Goal: Task Accomplishment & Management: Manage account settings

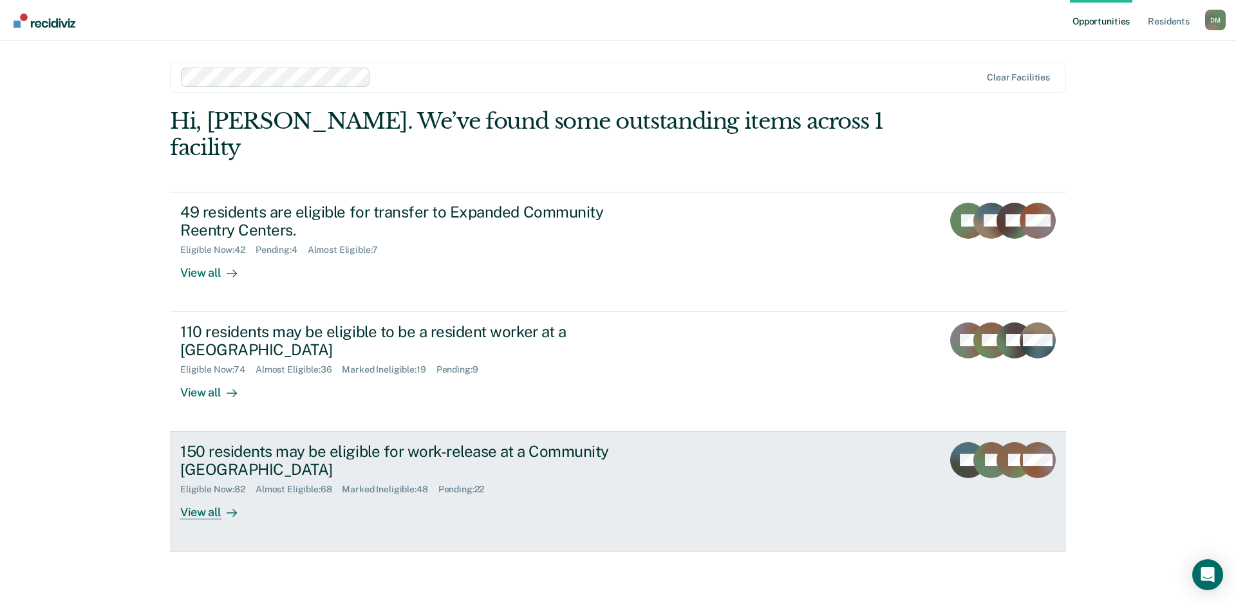
click at [519, 479] on div "Eligible Now : 82 Almost Eligible : 68 Marked Ineligible : 48 Pending : 22" at bounding box center [406, 487] width 452 height 16
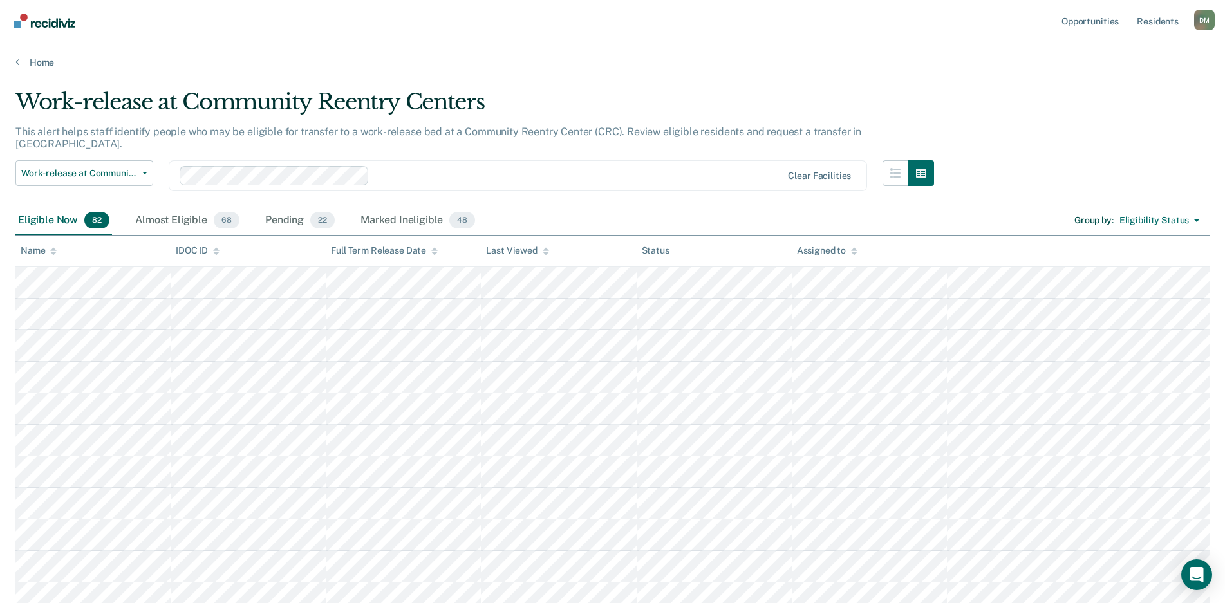
click at [544, 253] on icon at bounding box center [545, 253] width 6 height 3
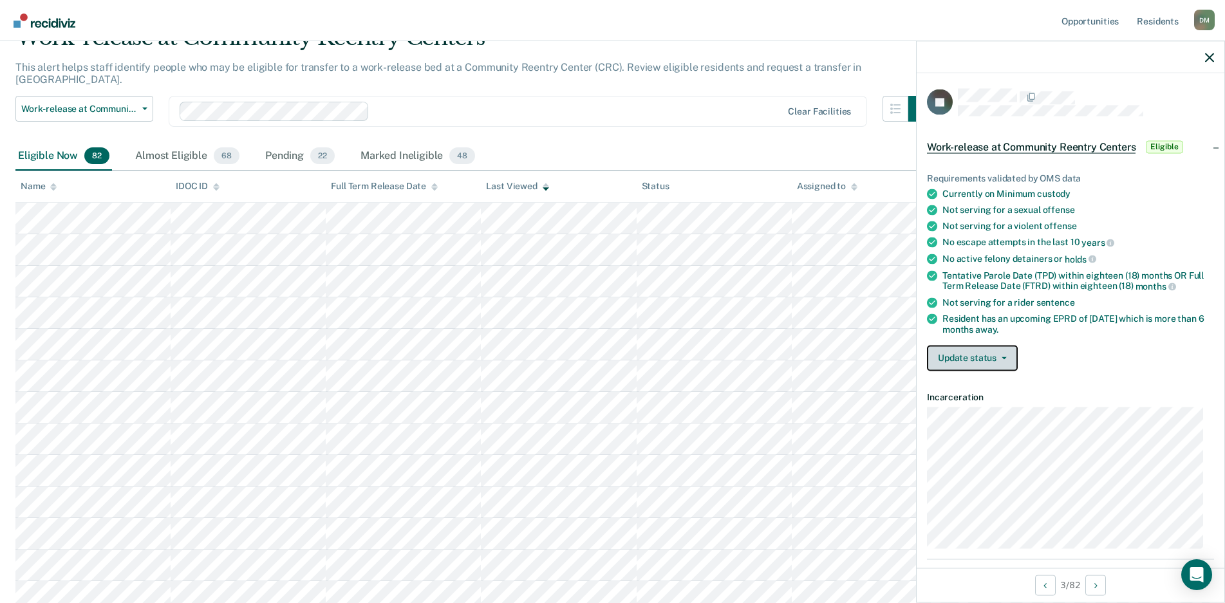
click at [970, 361] on button "Update status" at bounding box center [972, 358] width 91 height 26
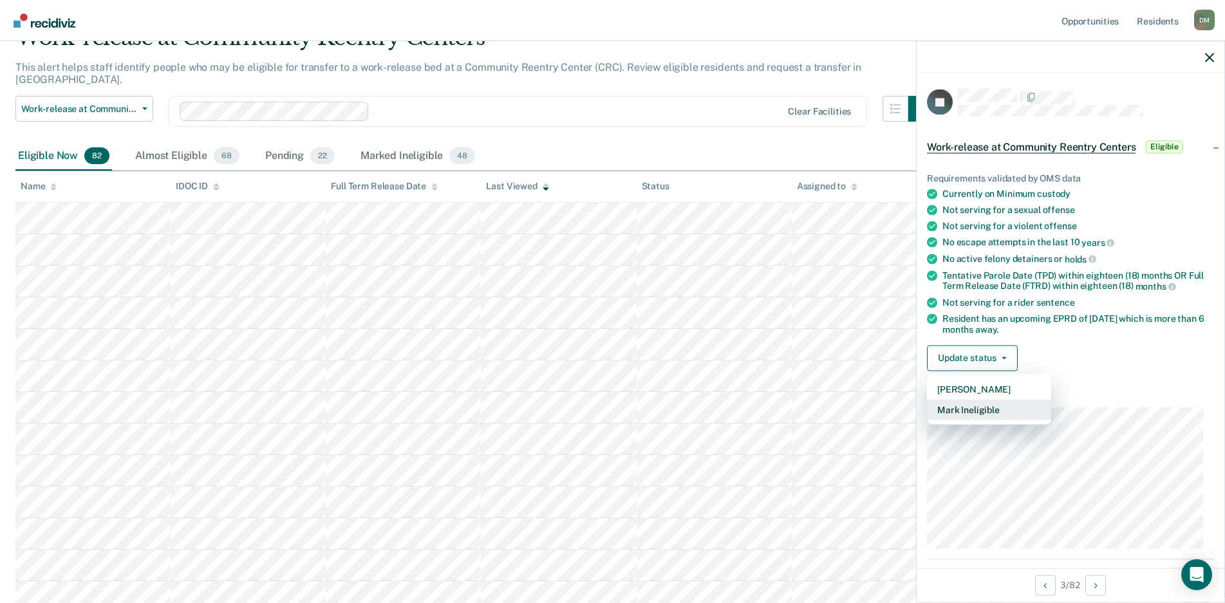
click at [956, 408] on button "Mark Ineligible" at bounding box center [989, 409] width 124 height 21
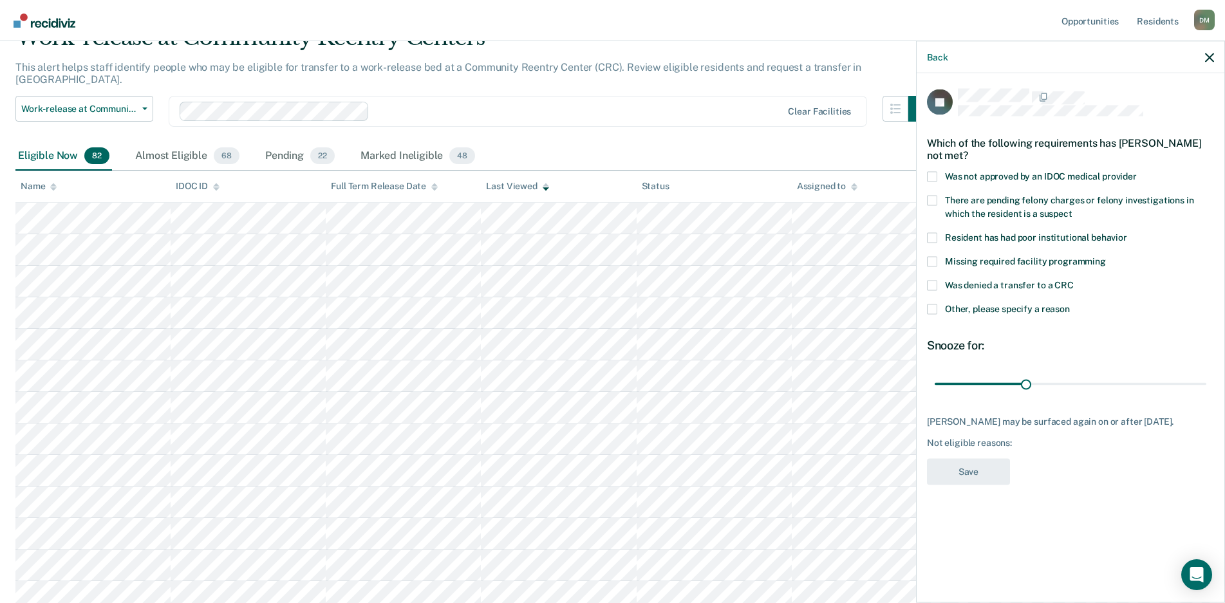
click at [931, 285] on span at bounding box center [932, 285] width 10 height 10
click at [1073, 280] on input "Was denied a transfer to a CRC" at bounding box center [1073, 280] width 0 height 0
click at [932, 310] on span at bounding box center [932, 309] width 10 height 10
click at [1070, 304] on input "Other, please specify a reason" at bounding box center [1070, 304] width 0 height 0
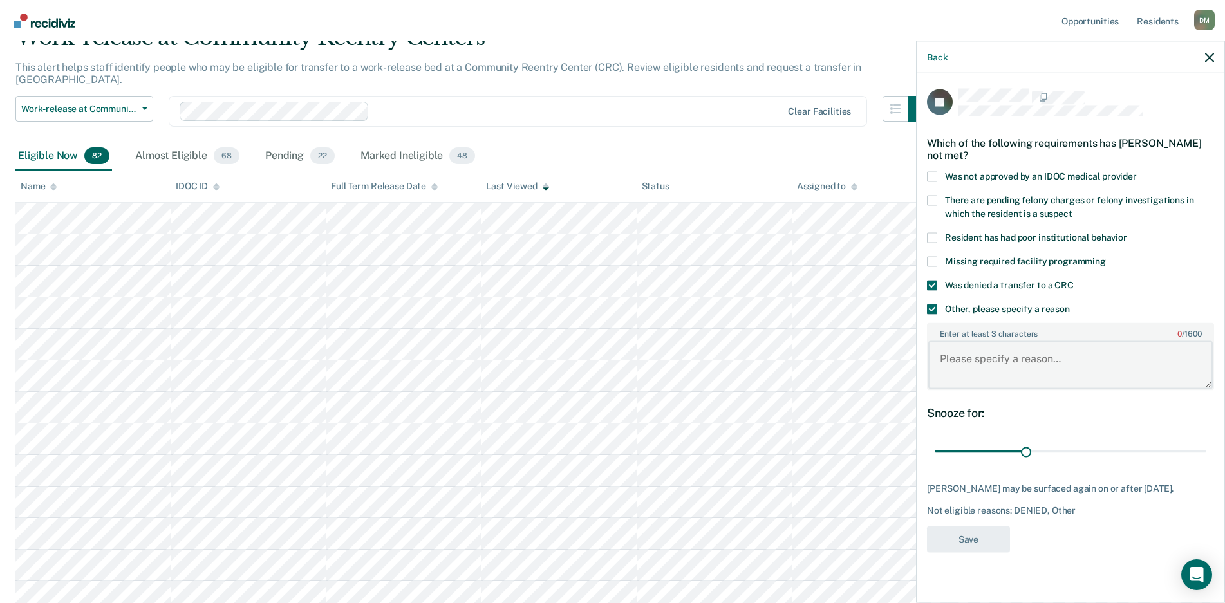
click at [944, 360] on textarea "Enter at least 3 characters 0 / 1600" at bounding box center [1070, 365] width 284 height 48
type textarea "Transfer hold"
drag, startPoint x: 1028, startPoint y: 454, endPoint x: 831, endPoint y: 452, distance: 196.9
type input "1"
click at [934, 452] on input "range" at bounding box center [1070, 451] width 272 height 23
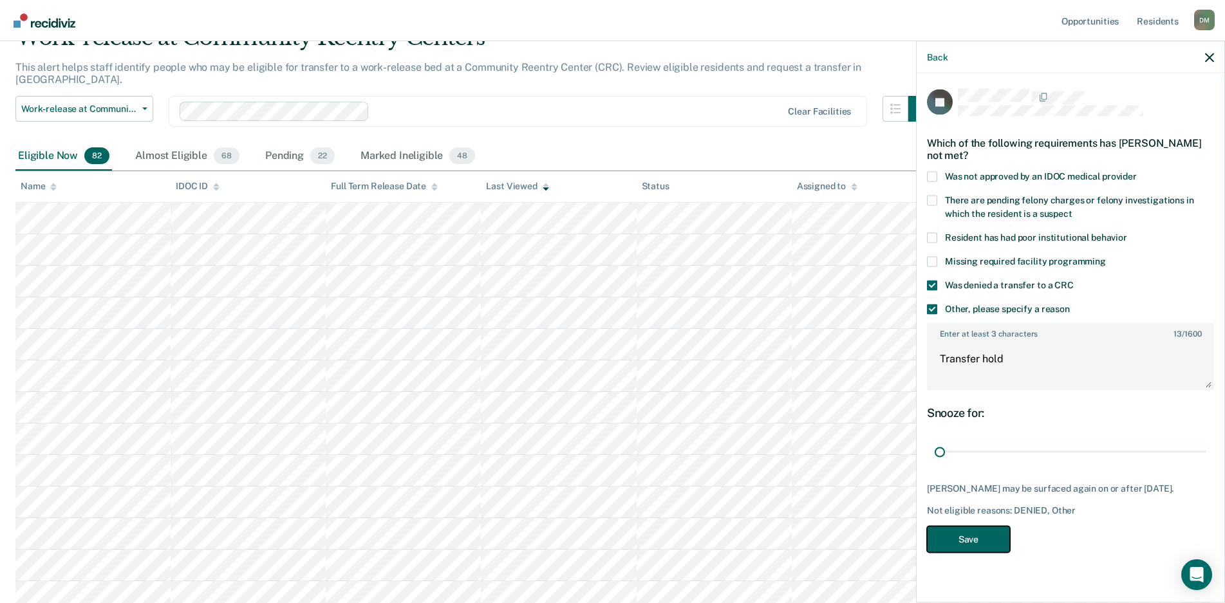
click at [970, 539] on button "Save" at bounding box center [968, 539] width 83 height 26
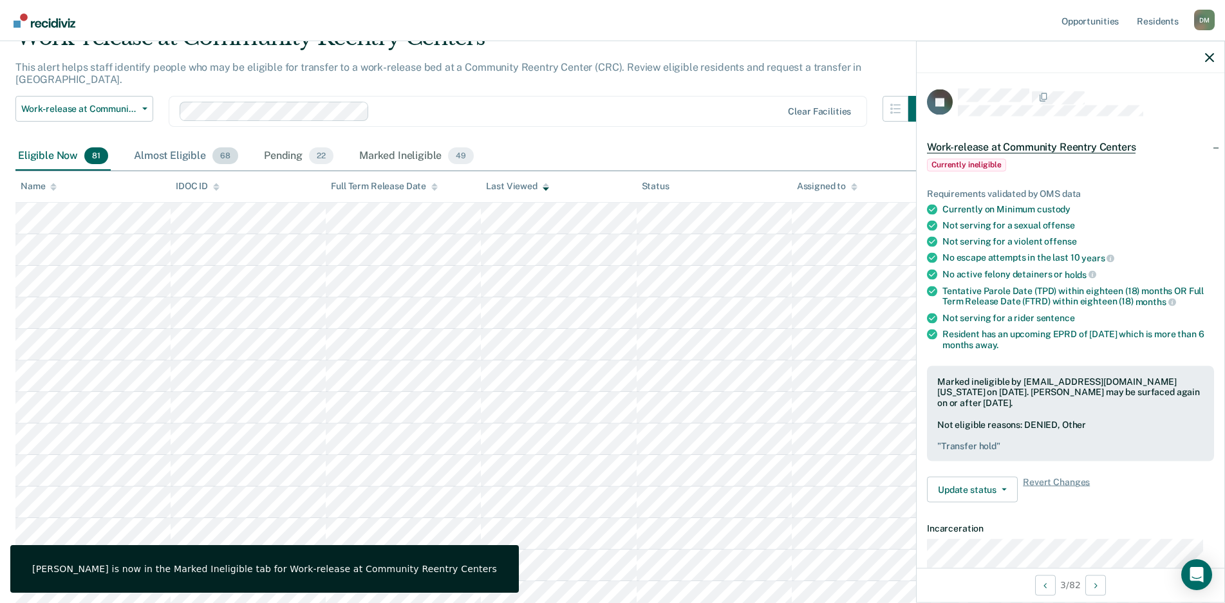
click at [177, 142] on div "Almost Eligible 68" at bounding box center [185, 156] width 109 height 28
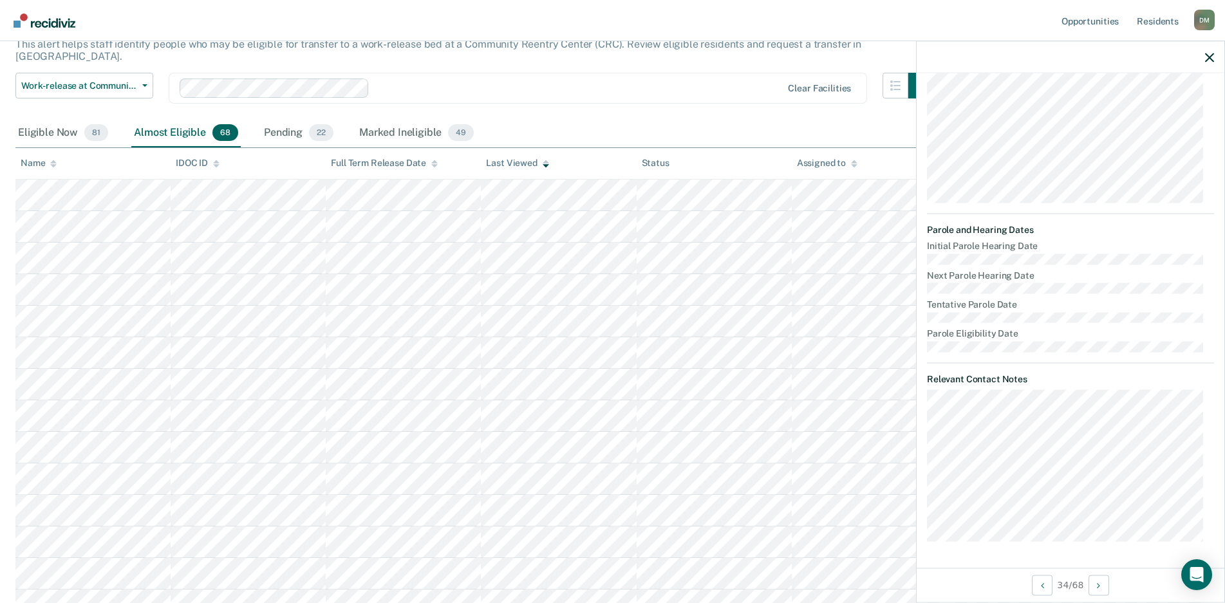
scroll to position [64, 0]
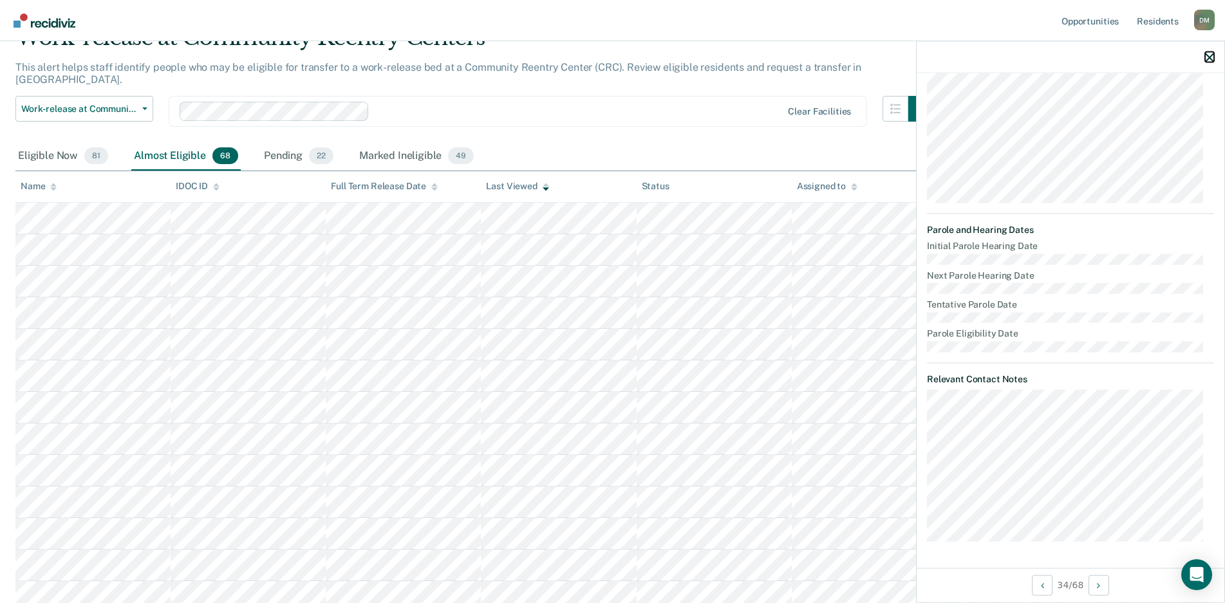
click at [1210, 62] on icon "button" at bounding box center [1209, 57] width 9 height 9
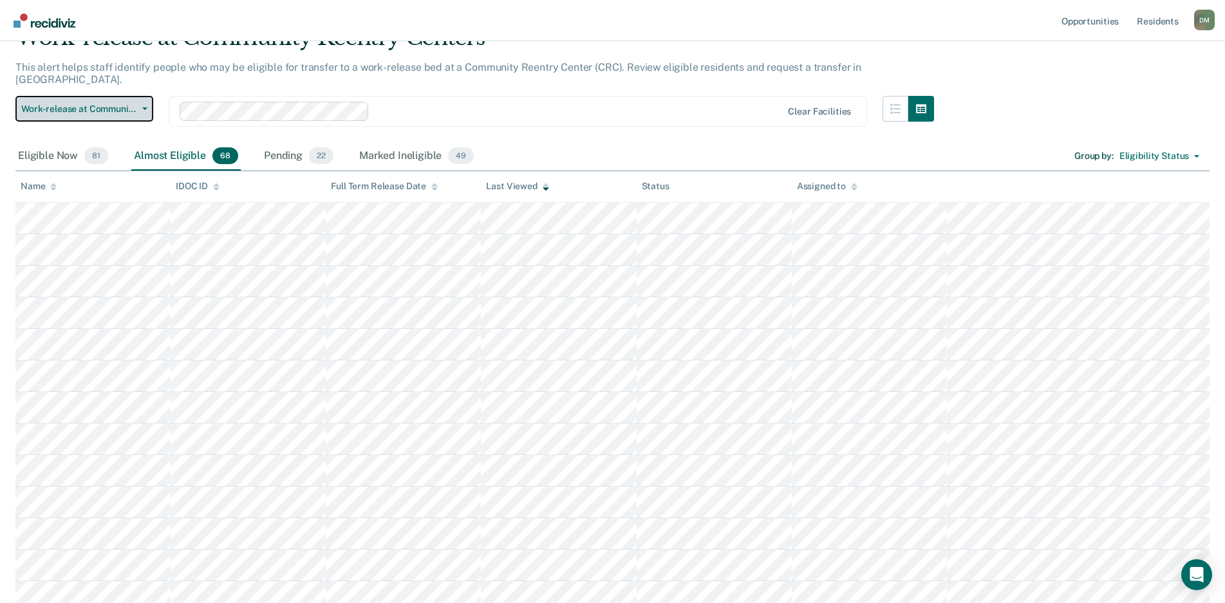
click at [144, 98] on button "Work-release at Community Reentry Centers" at bounding box center [84, 109] width 138 height 26
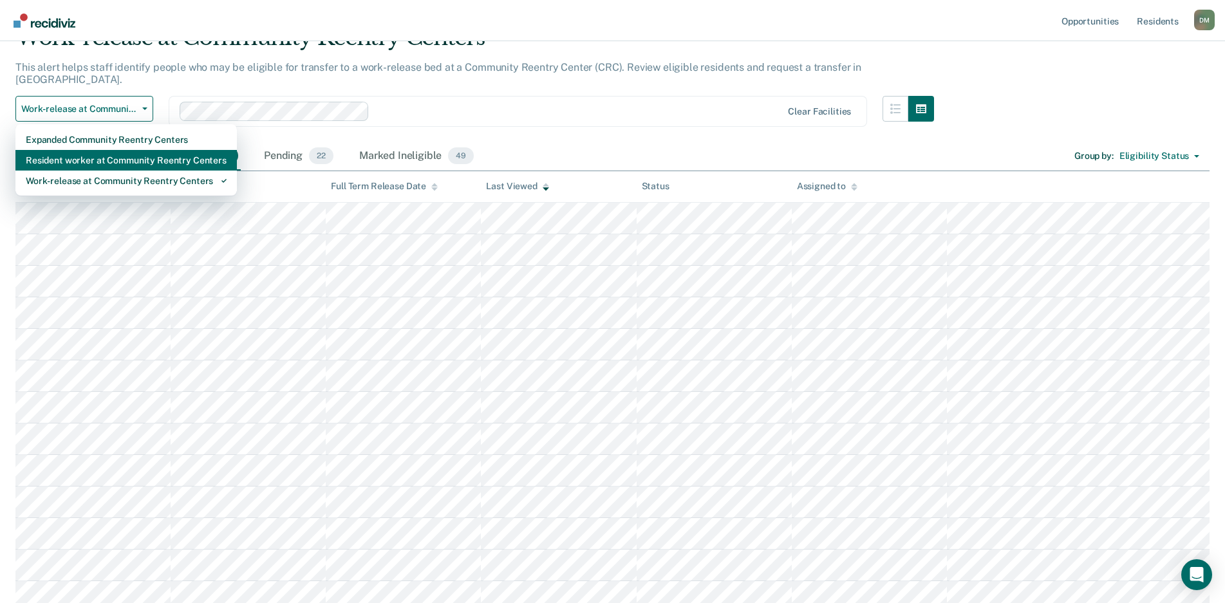
click at [113, 150] on div "Resident worker at Community Reentry Centers" at bounding box center [126, 160] width 201 height 21
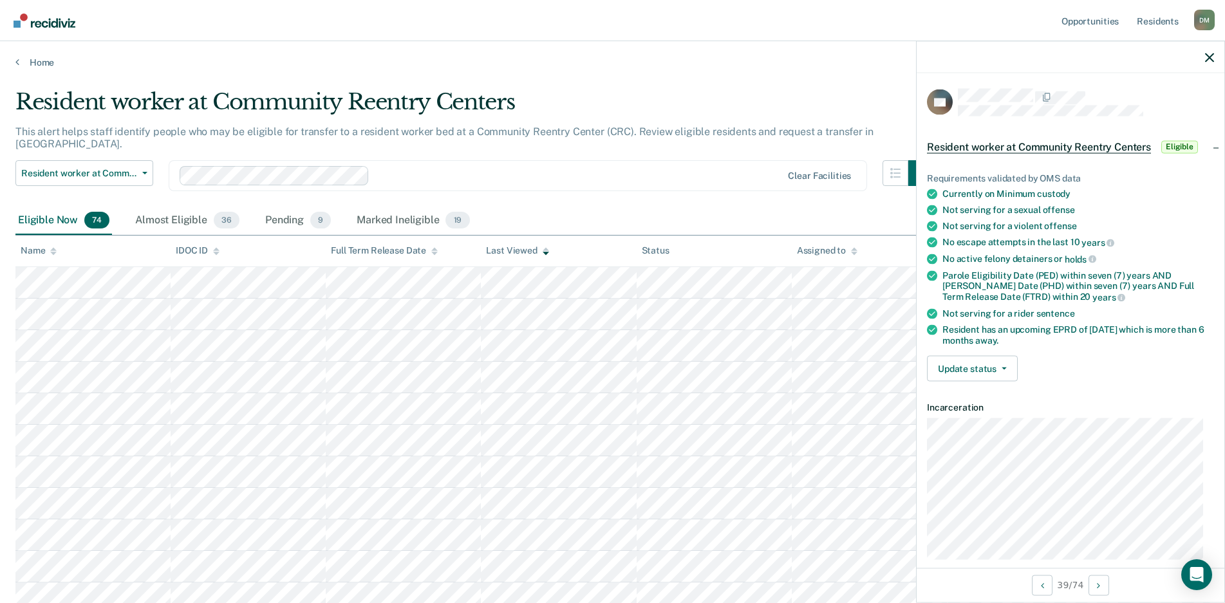
scroll to position [227, 0]
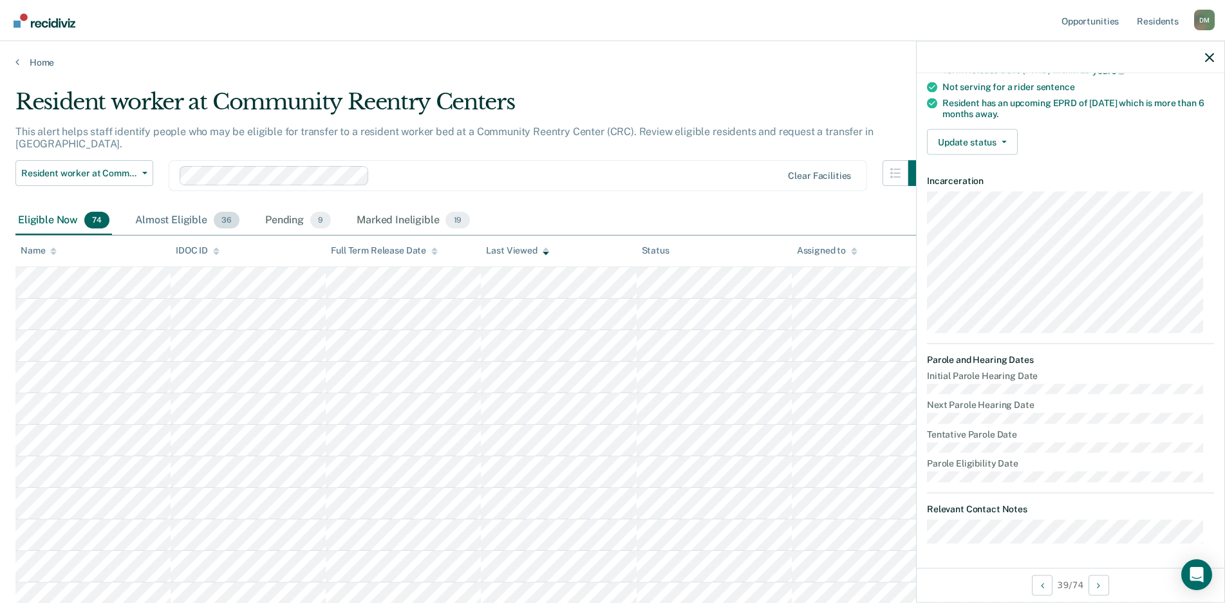
click at [181, 207] on div "Almost Eligible 36" at bounding box center [187, 221] width 109 height 28
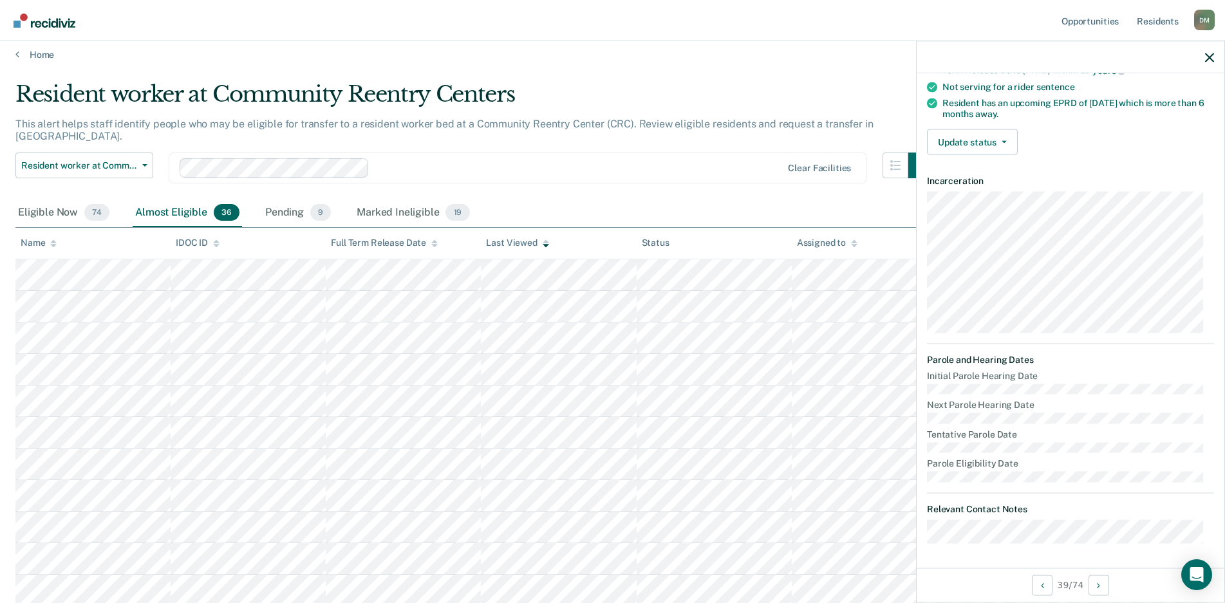
scroll to position [0, 0]
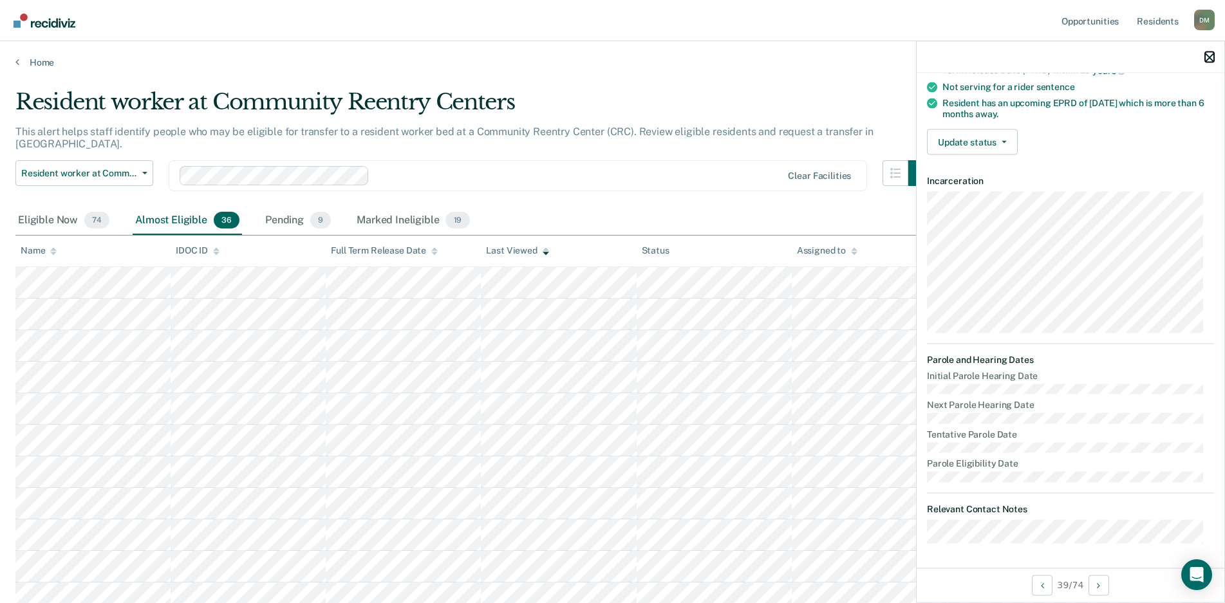
click at [1207, 57] on icon "button" at bounding box center [1209, 57] width 9 height 9
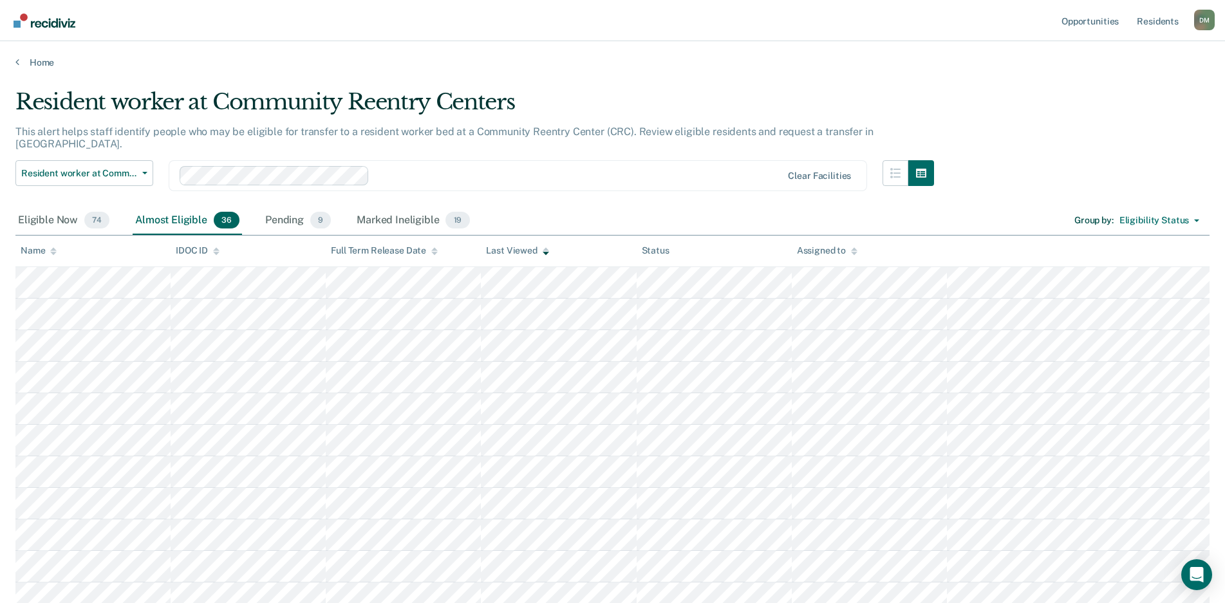
click at [795, 6] on nav "Opportunities Resident s [PERSON_NAME] Profile How it works Log Out" at bounding box center [612, 20] width 1204 height 41
